Goal: Navigation & Orientation: Find specific page/section

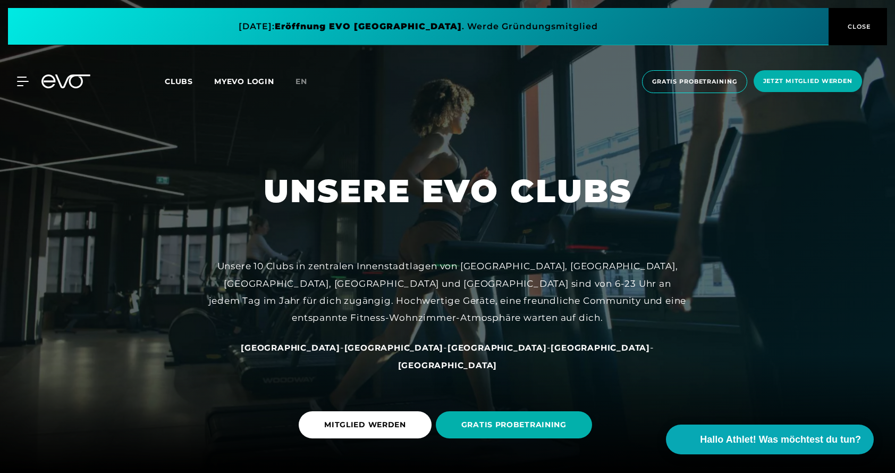
click at [551, 352] on span "[GEOGRAPHIC_DATA]" at bounding box center [600, 347] width 99 height 10
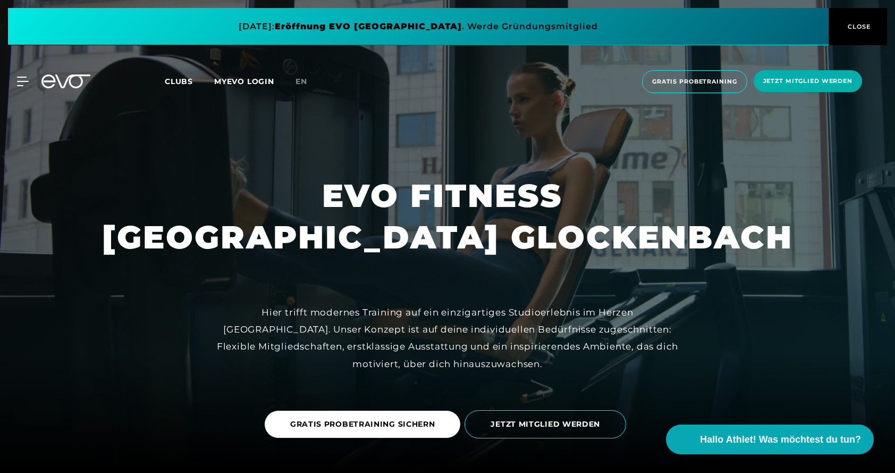
click at [182, 78] on span "Clubs" at bounding box center [179, 82] width 28 height 10
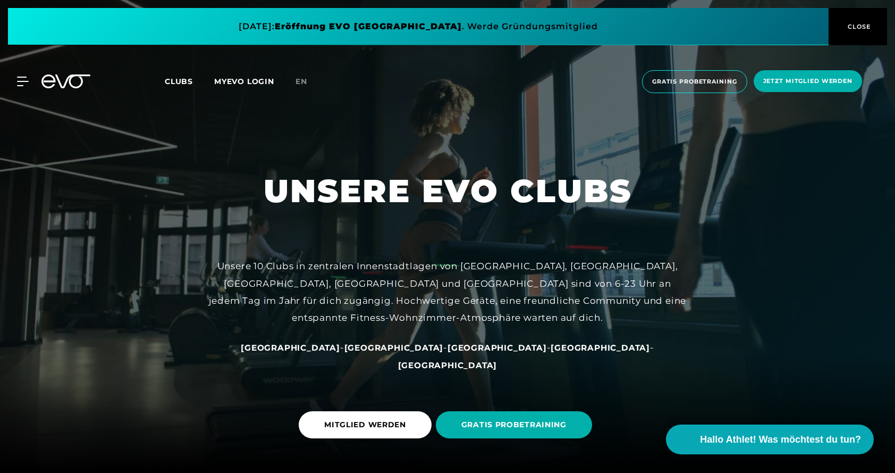
click at [498, 358] on div "[GEOGRAPHIC_DATA] - [GEOGRAPHIC_DATA] - [GEOGRAPHIC_DATA] - [GEOGRAPHIC_DATA] -…" at bounding box center [447, 356] width 478 height 35
click at [551, 352] on span "[GEOGRAPHIC_DATA]" at bounding box center [600, 347] width 99 height 10
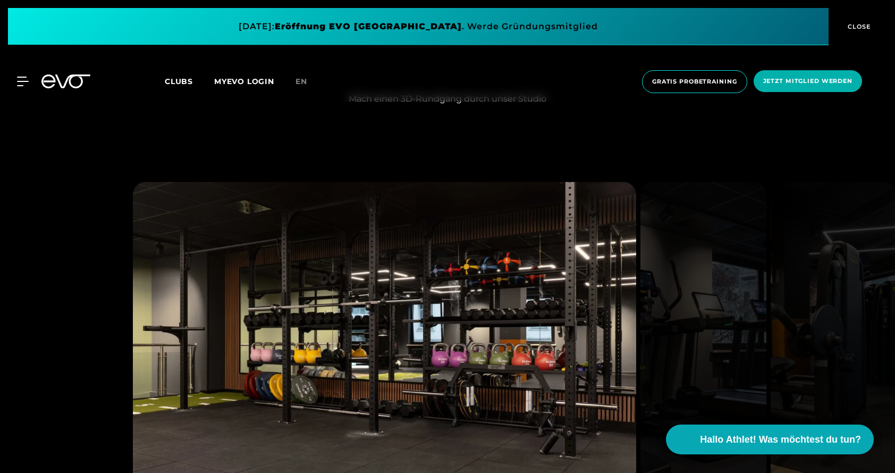
scroll to position [1223, 0]
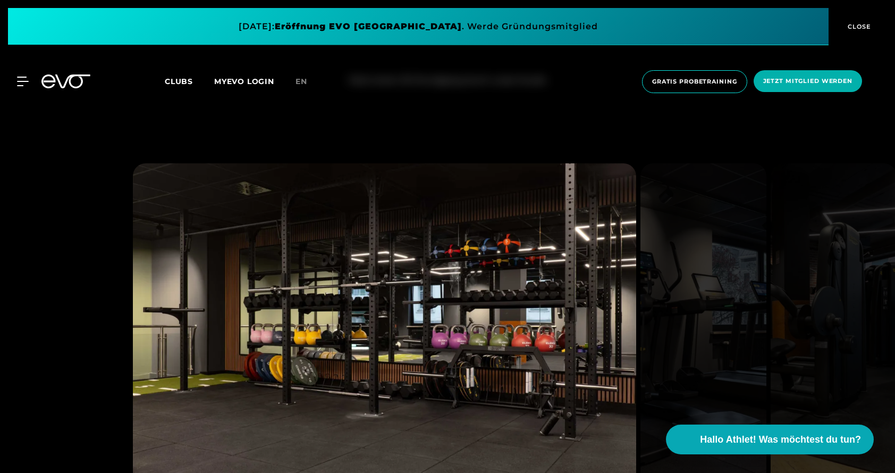
click at [837, 317] on img at bounding box center [834, 324] width 126 height 322
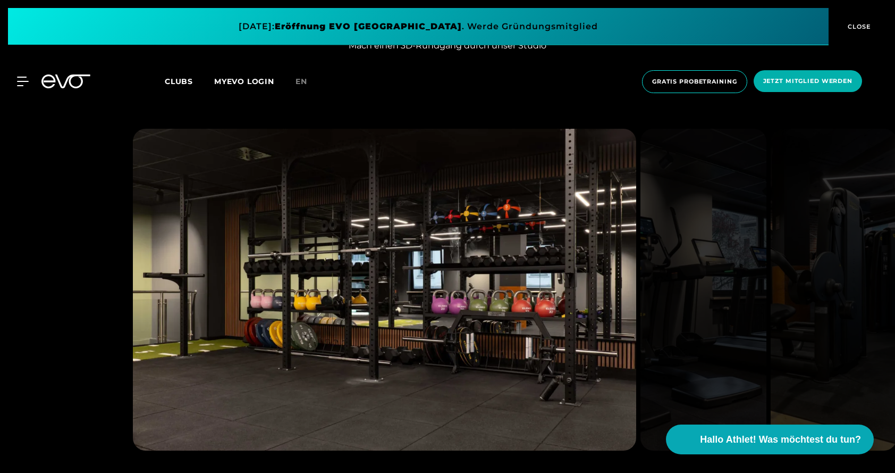
scroll to position [1276, 0]
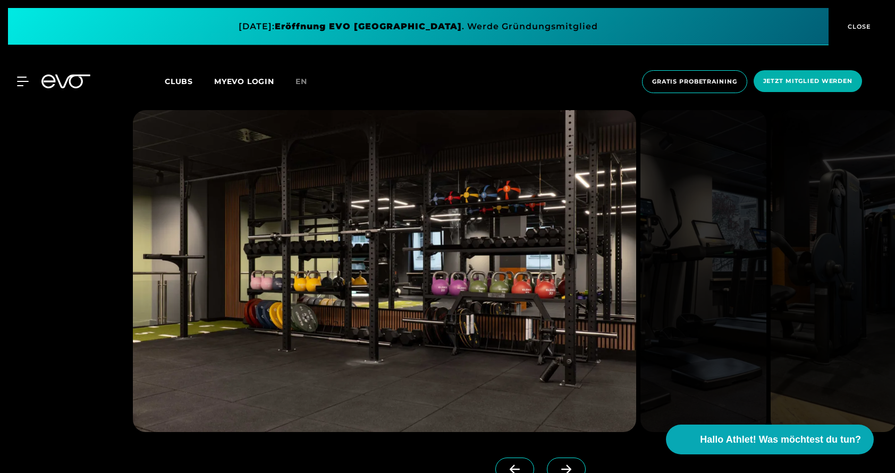
click at [547, 464] on span at bounding box center [566, 468] width 39 height 23
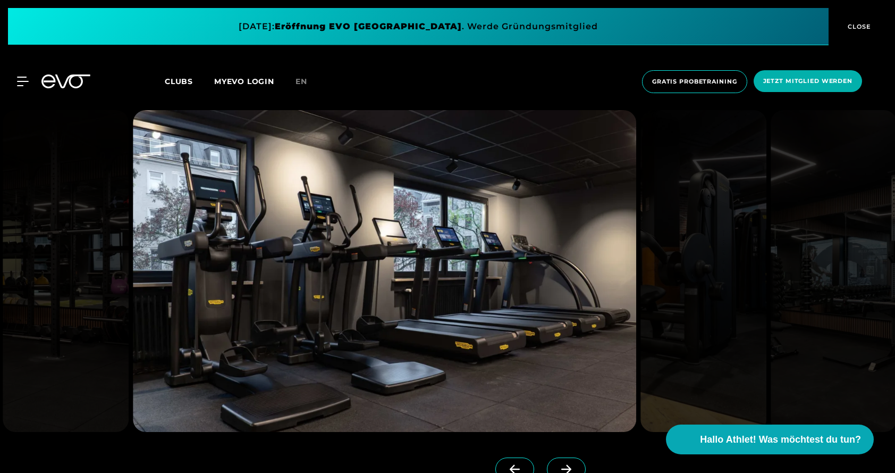
click at [547, 464] on span at bounding box center [566, 468] width 39 height 23
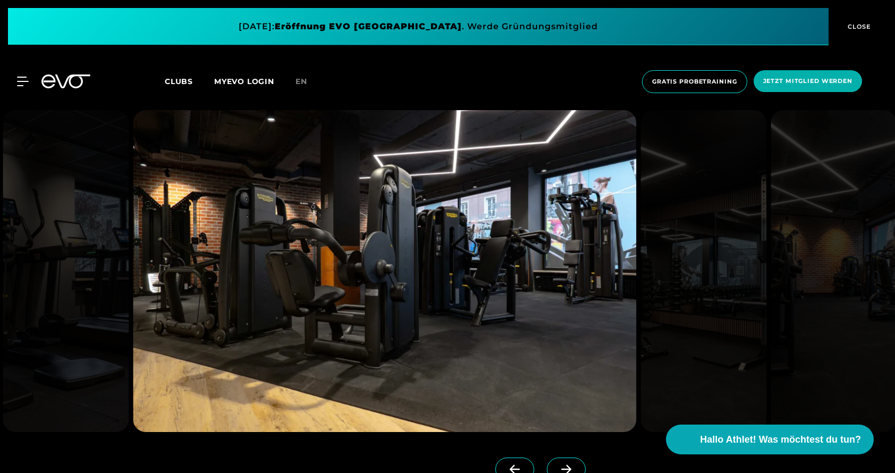
click at [547, 464] on span at bounding box center [566, 468] width 39 height 23
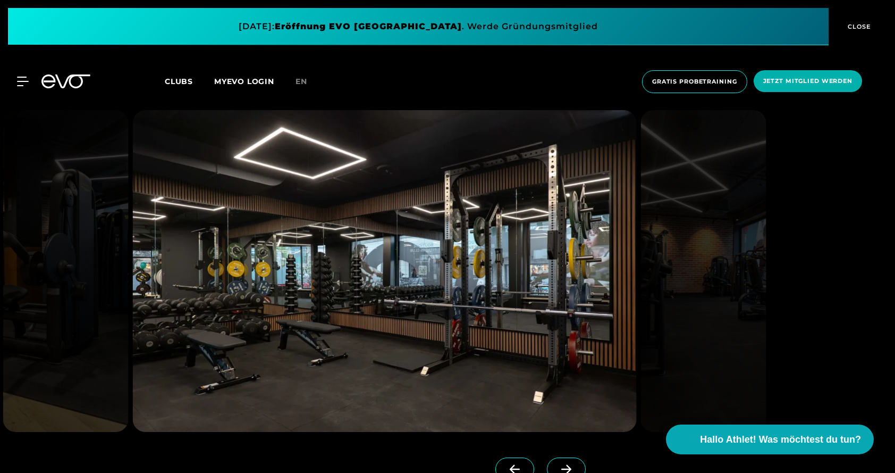
click at [547, 464] on span at bounding box center [566, 468] width 39 height 23
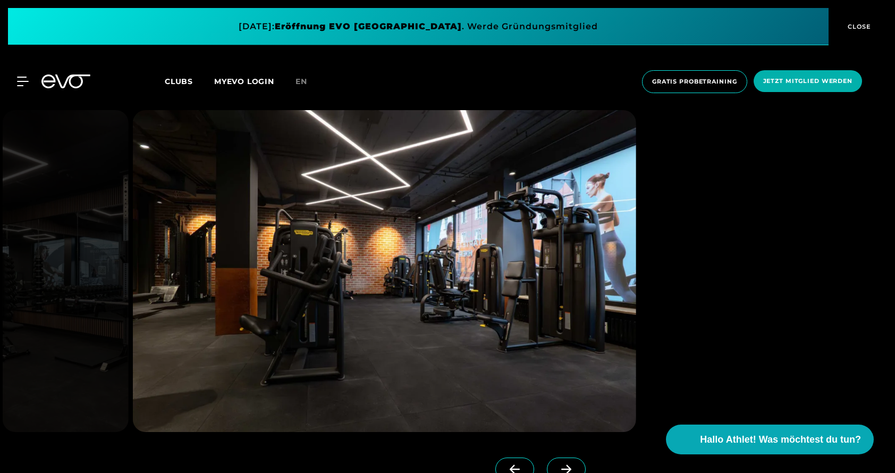
click at [547, 464] on span at bounding box center [566, 468] width 39 height 23
